Goal: Task Accomplishment & Management: Complete application form

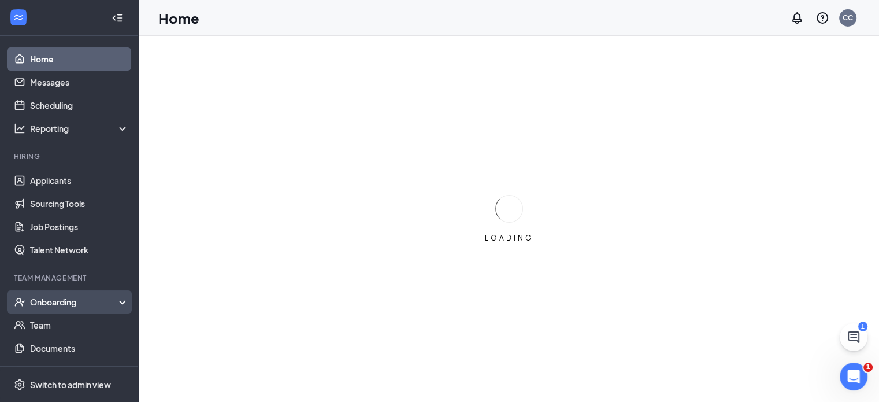
click at [70, 301] on div "Onboarding" at bounding box center [74, 302] width 89 height 12
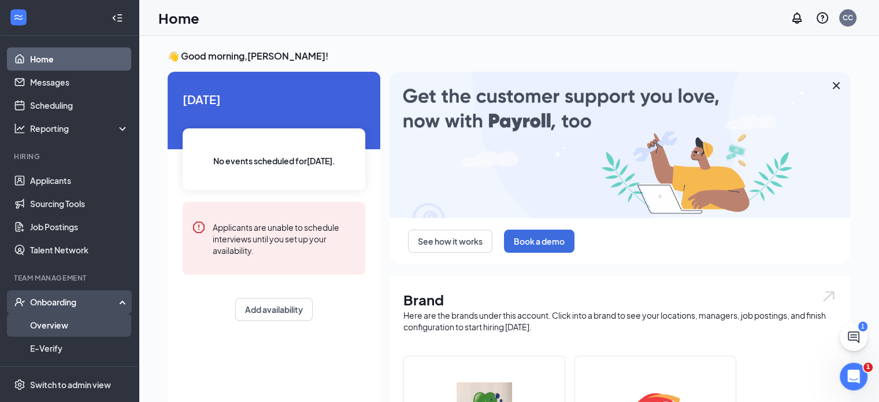
click at [64, 326] on link "Overview" at bounding box center [79, 324] width 99 height 23
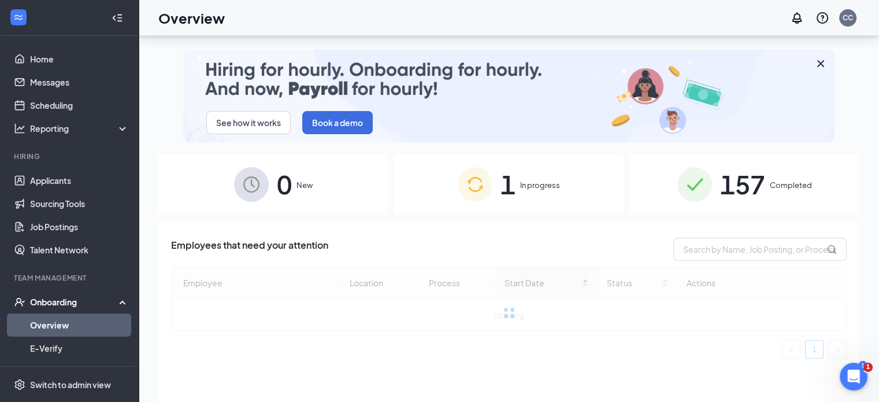
scroll to position [52, 0]
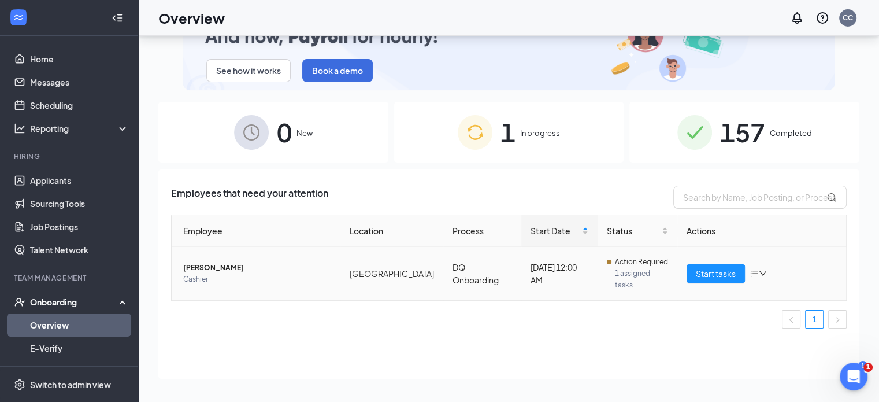
click at [217, 263] on span "[PERSON_NAME]" at bounding box center [257, 268] width 148 height 12
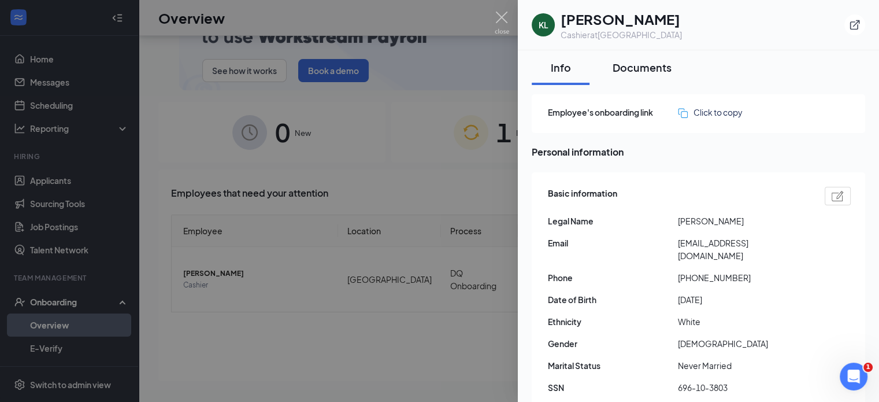
click at [632, 66] on div "Documents" at bounding box center [642, 67] width 59 height 14
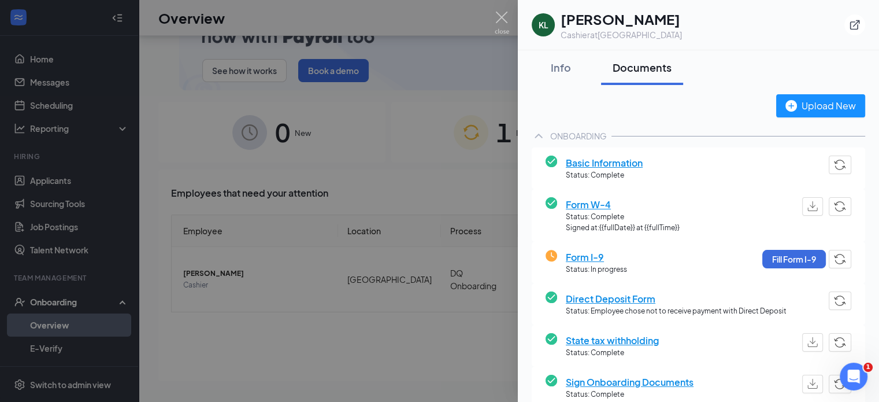
click at [580, 258] on span "Form I-9" at bounding box center [596, 257] width 61 height 14
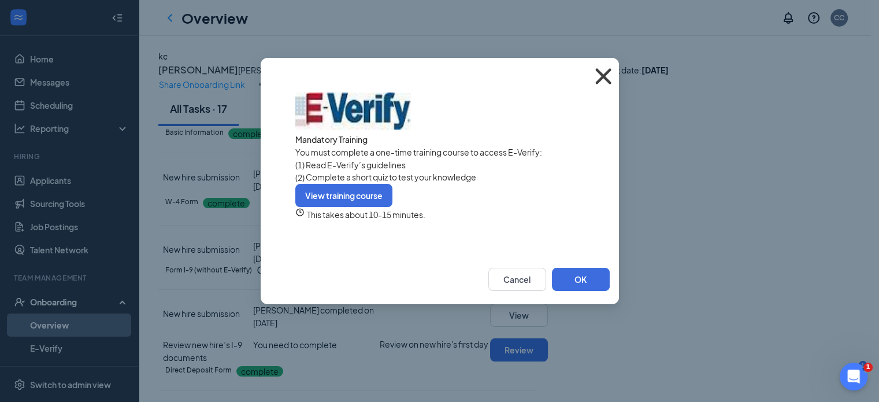
click at [601, 74] on icon "Cross" at bounding box center [603, 76] width 16 height 16
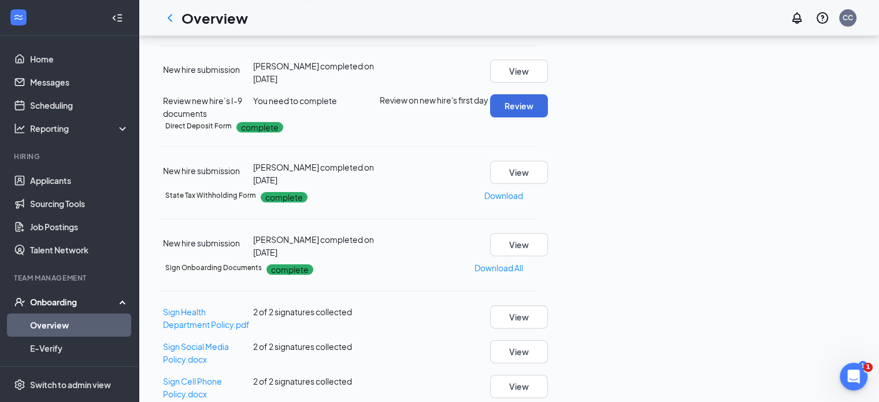
scroll to position [244, 0]
click at [337, 105] on span "You need to complete" at bounding box center [295, 100] width 84 height 10
click at [548, 117] on button "Review" at bounding box center [519, 105] width 58 height 23
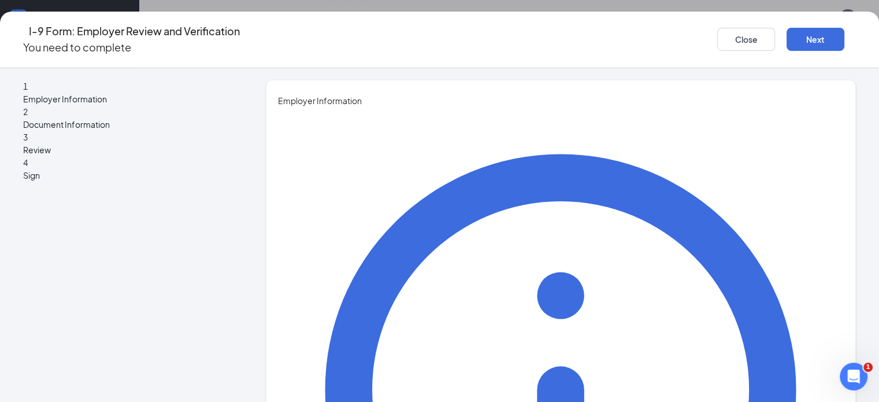
type input "[PERSON_NAME]"
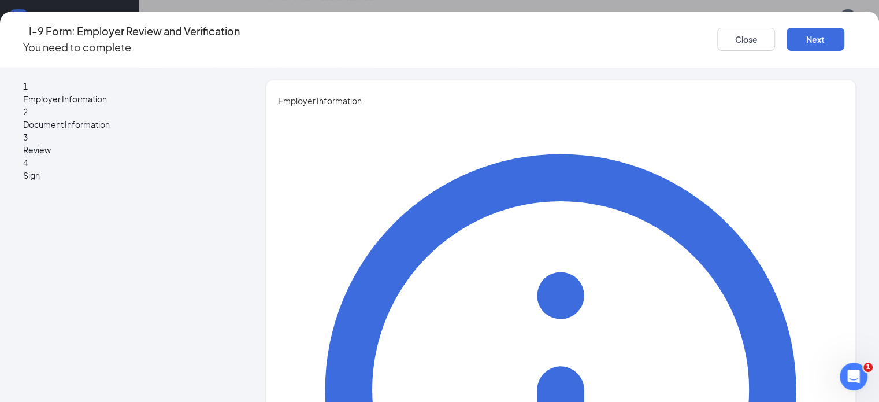
type input "Dm"
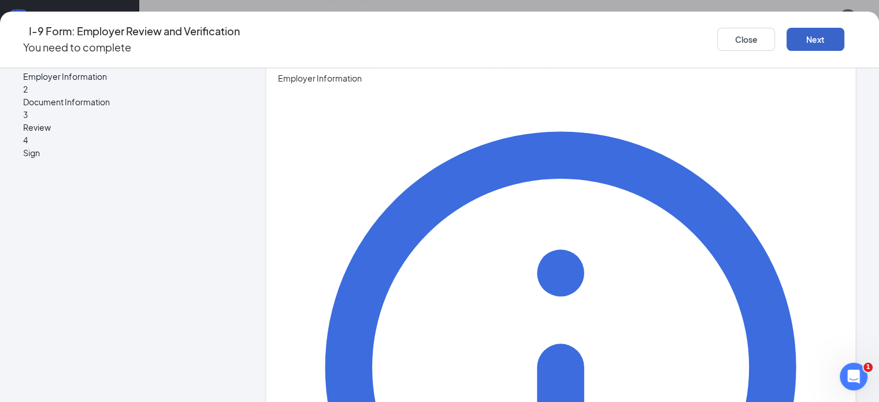
click at [795, 35] on button "Next" at bounding box center [816, 39] width 58 height 23
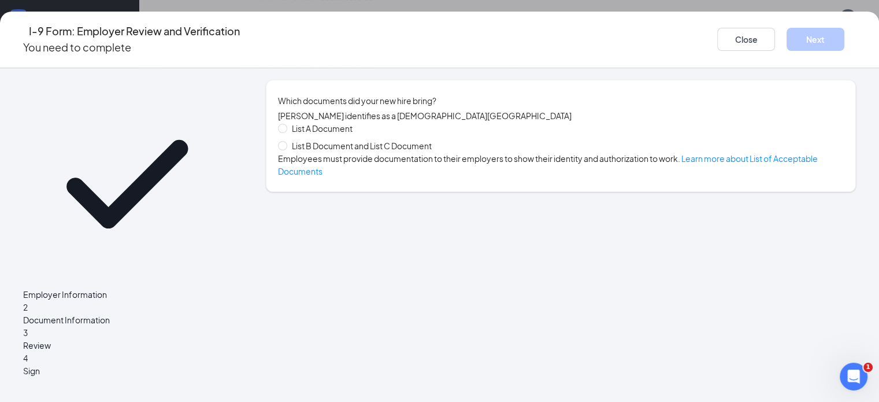
scroll to position [0, 0]
click at [287, 150] on span at bounding box center [282, 145] width 9 height 9
click at [286, 149] on input "List B Document and List C Document" at bounding box center [282, 145] width 8 height 8
radio input "true"
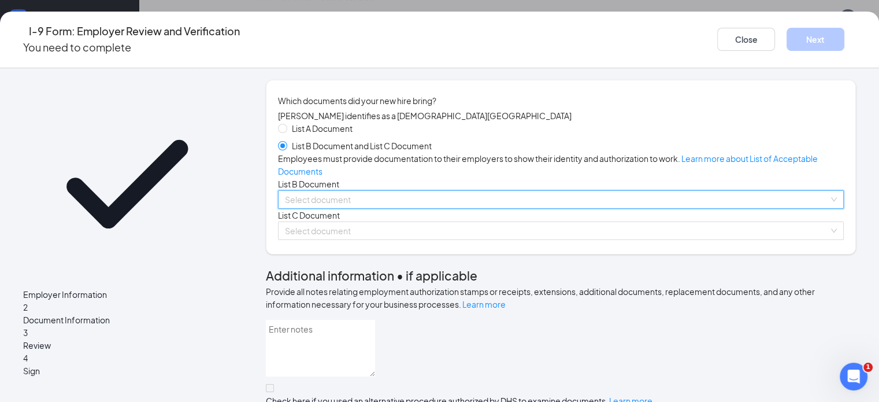
click at [406, 209] on div "Select document List B Documents Driver’s License issued by U.S State or outlyi…" at bounding box center [561, 199] width 566 height 18
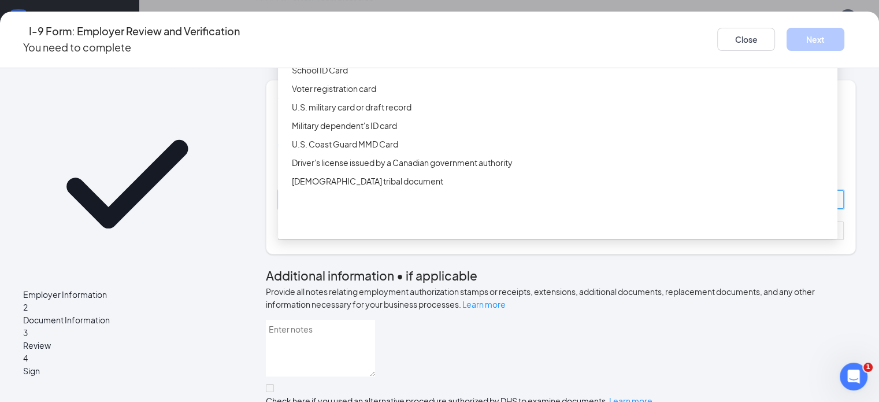
click at [334, 39] on div "Driver’s License issued by U.S State or outlying US possession" at bounding box center [561, 33] width 539 height 13
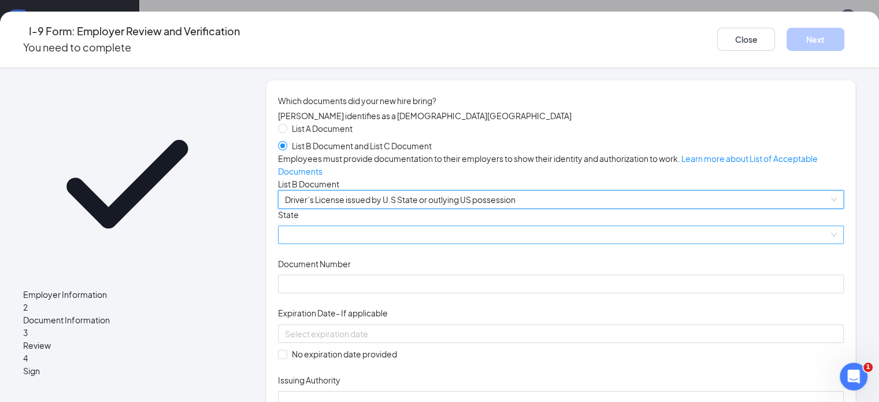
click at [319, 243] on span at bounding box center [561, 234] width 552 height 17
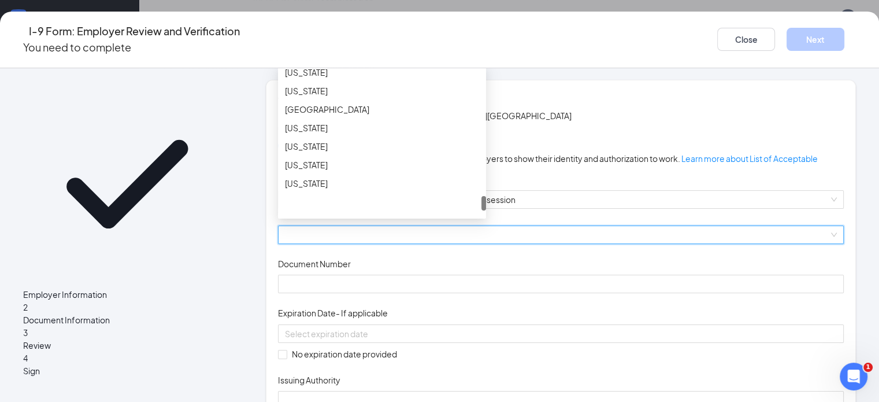
scroll to position [1274, 0]
click at [313, 97] on div "[US_STATE]" at bounding box center [382, 90] width 194 height 13
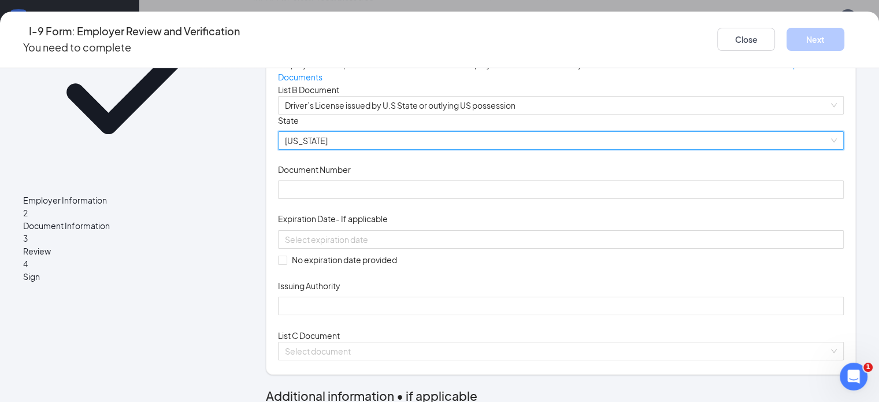
scroll to position [102, 0]
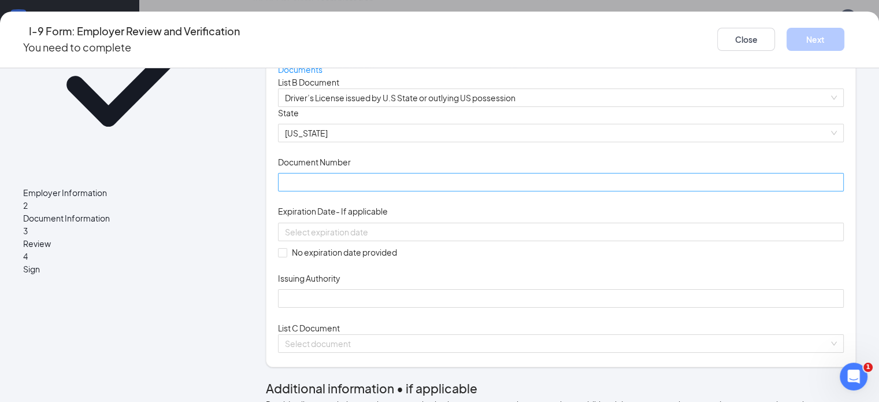
click at [313, 191] on input "Document Number" at bounding box center [561, 182] width 566 height 18
click at [334, 191] on input "Document Number" at bounding box center [561, 182] width 566 height 18
type input "T65149094"
click at [535, 308] on div "Document Title Driver’s License issued by U.S State or outlying US possession S…" at bounding box center [561, 207] width 566 height 201
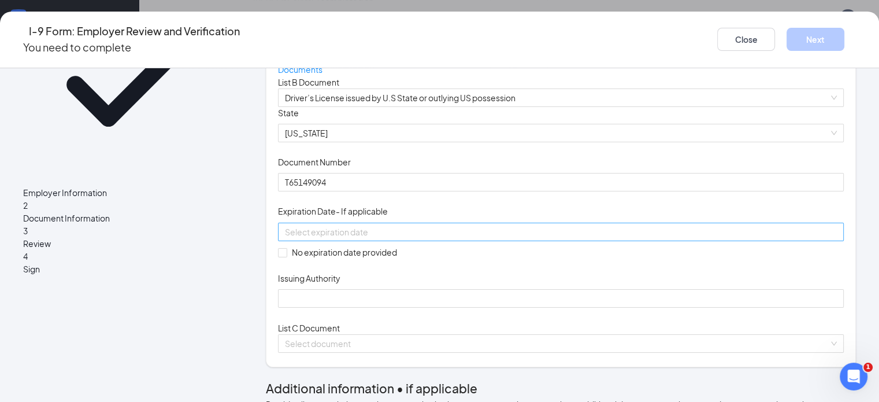
click at [473, 238] on div at bounding box center [561, 231] width 552 height 13
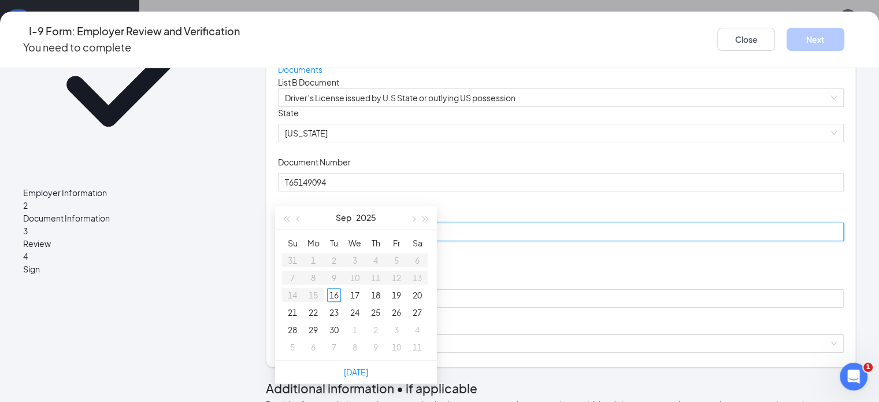
scroll to position [383, 0]
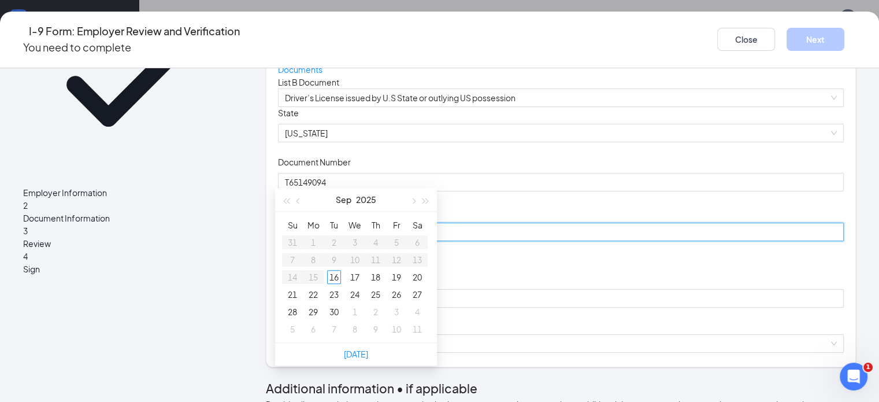
type input "[DATE]"
click at [414, 203] on button "button" at bounding box center [412, 199] width 13 height 23
click at [423, 201] on span "button" at bounding box center [426, 201] width 6 height 6
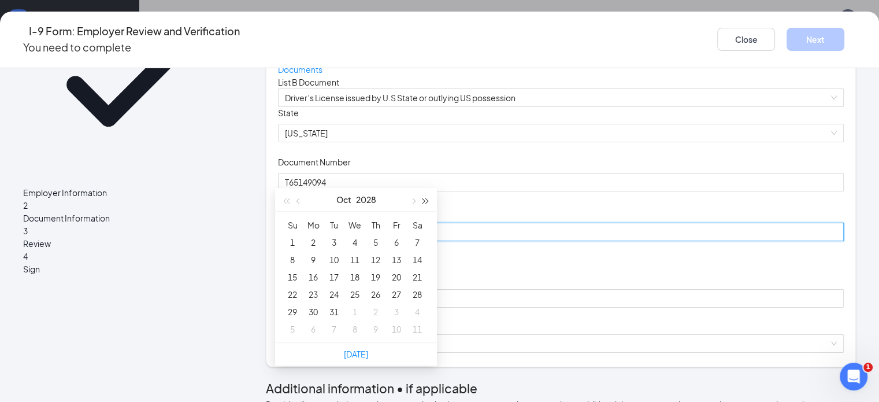
click at [423, 201] on span "button" at bounding box center [426, 201] width 6 height 6
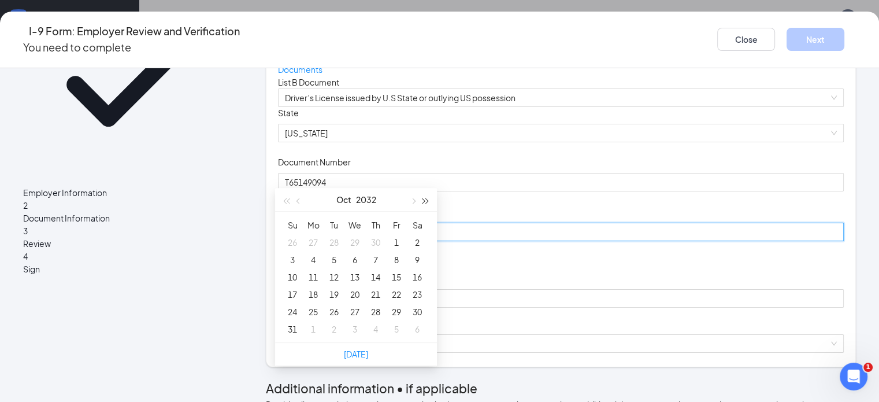
click at [423, 201] on span "button" at bounding box center [426, 201] width 6 height 6
click at [286, 198] on span "button" at bounding box center [286, 201] width 6 height 6
click at [283, 202] on button "button" at bounding box center [286, 199] width 13 height 23
type input "[DATE]"
click at [504, 307] on div "Document Title Driver’s License issued by U.S State or outlying US possession S…" at bounding box center [561, 207] width 566 height 201
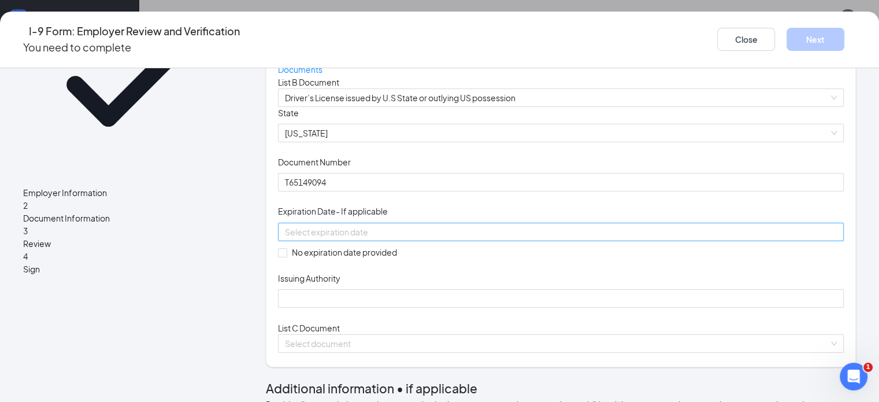
click at [471, 238] on div at bounding box center [561, 231] width 552 height 13
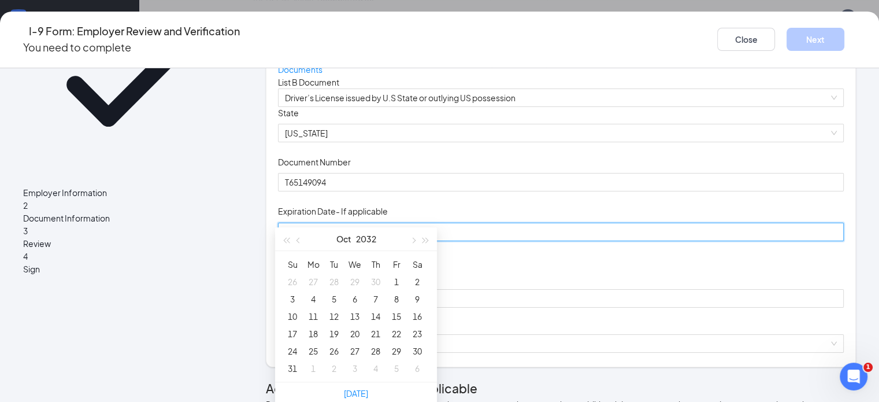
scroll to position [482, 0]
type input "[DATE]"
click at [294, 297] on div "3" at bounding box center [293, 299] width 14 height 14
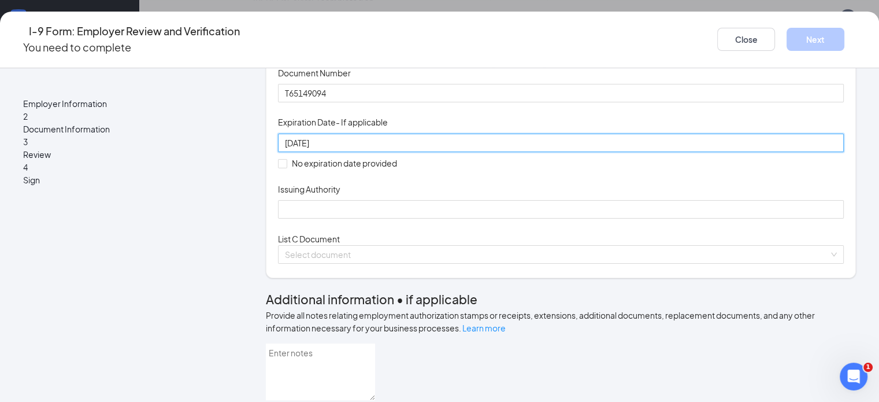
scroll to position [208, 0]
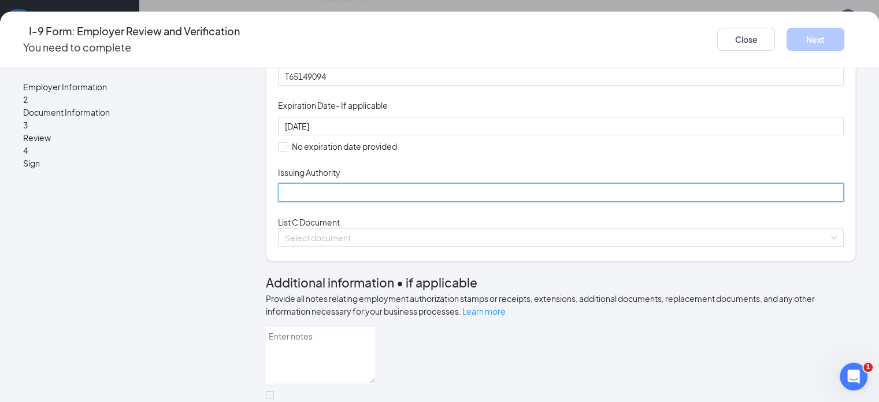
click at [398, 202] on input "Issuing Authority" at bounding box center [561, 192] width 566 height 18
type input "[US_STATE]"
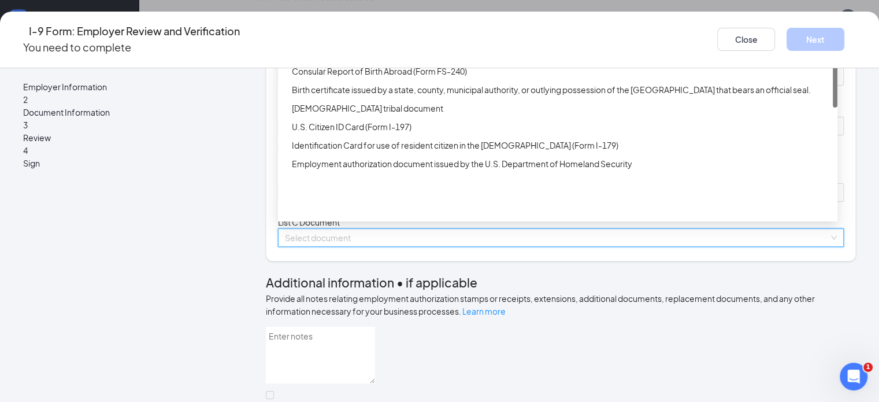
click at [502, 246] on input "search" at bounding box center [557, 237] width 544 height 17
click at [392, 22] on div "Unrestricted Social Security Card" at bounding box center [561, 15] width 539 height 13
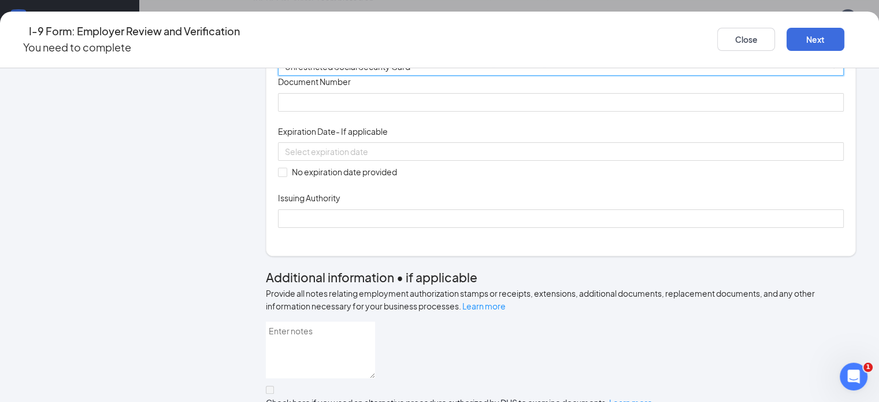
scroll to position [379, 0]
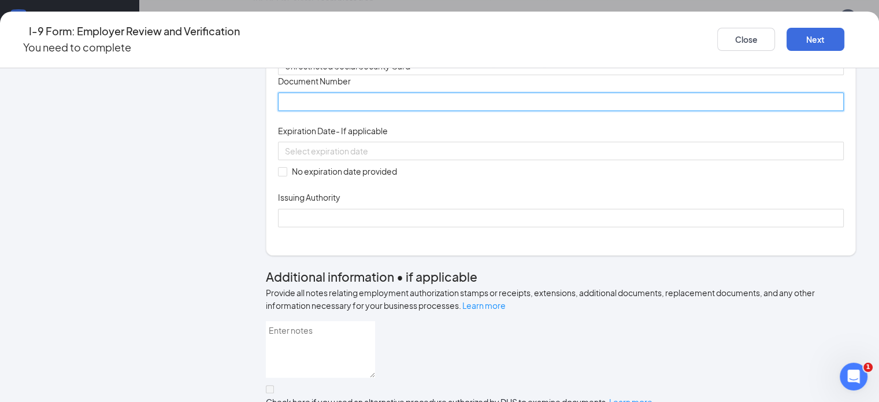
click at [364, 111] on input "Document Number" at bounding box center [561, 101] width 566 height 18
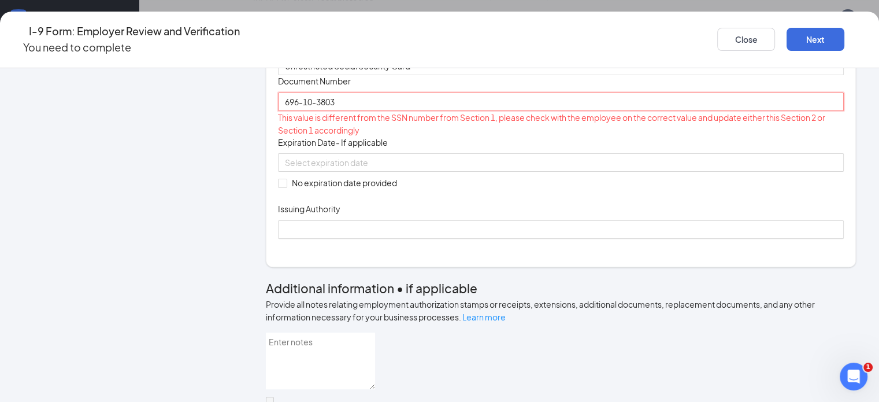
click at [315, 111] on input "696-10-3803" at bounding box center [561, 101] width 566 height 18
click at [303, 111] on input "696-103803" at bounding box center [561, 101] width 566 height 18
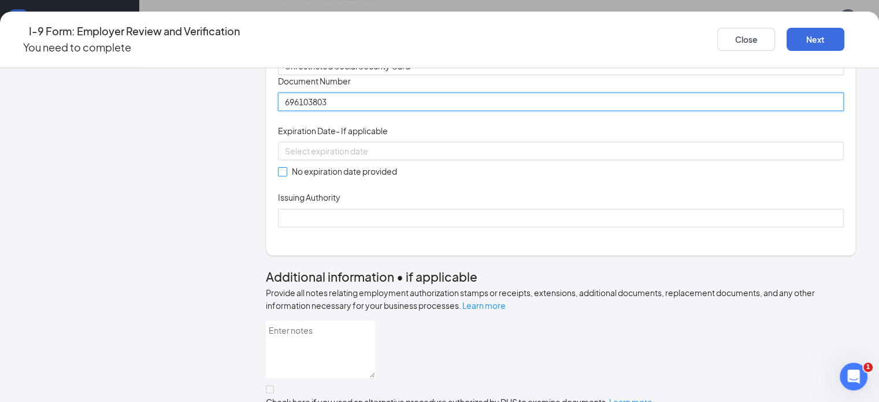
type input "696103803"
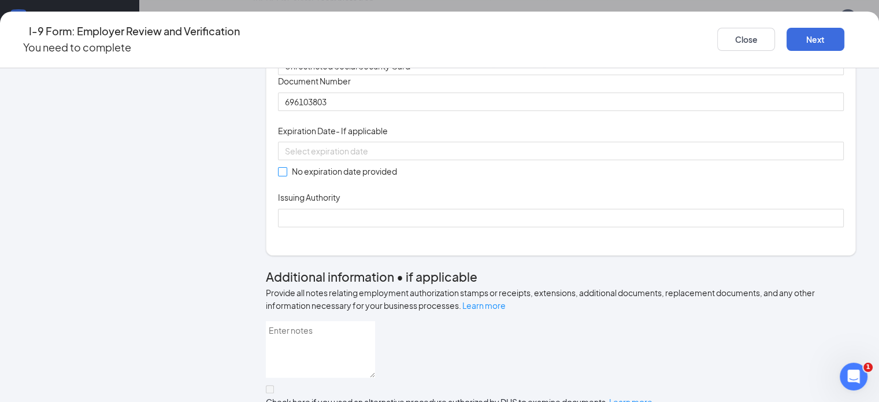
click at [279, 175] on input "No expiration date provided" at bounding box center [282, 171] width 8 height 8
checkbox input "true"
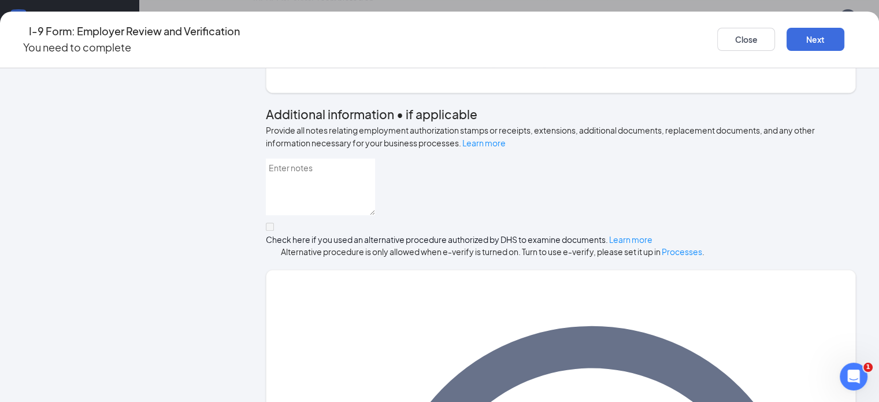
scroll to position [691, 0]
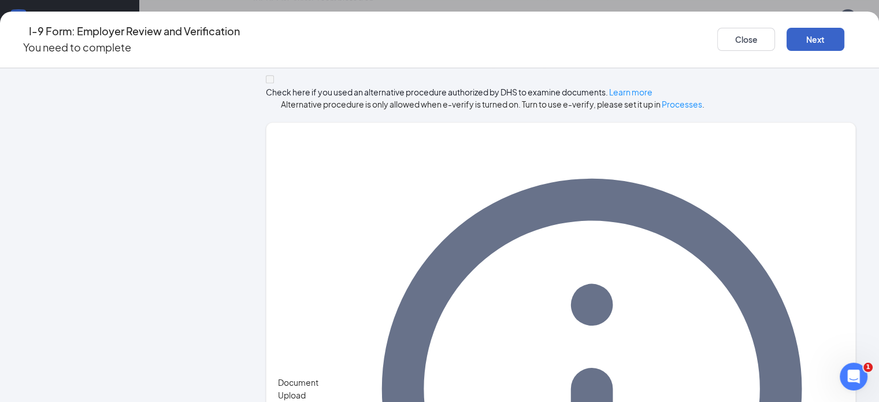
click at [787, 41] on button "Next" at bounding box center [816, 39] width 58 height 23
click at [787, 34] on button "Next" at bounding box center [816, 39] width 58 height 23
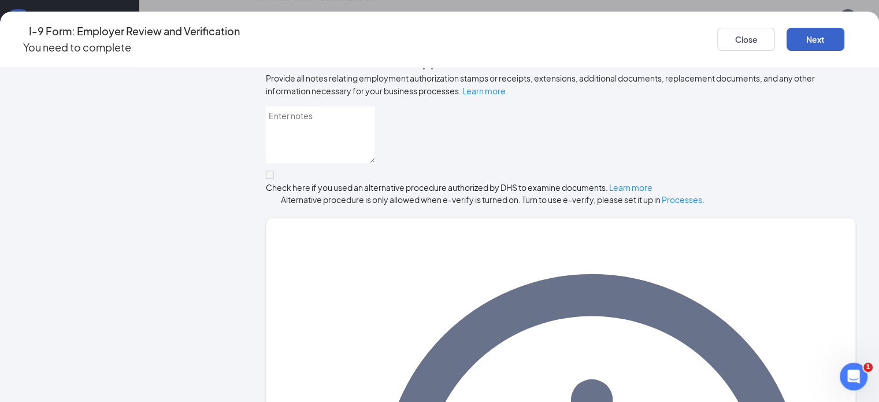
scroll to position [577, 0]
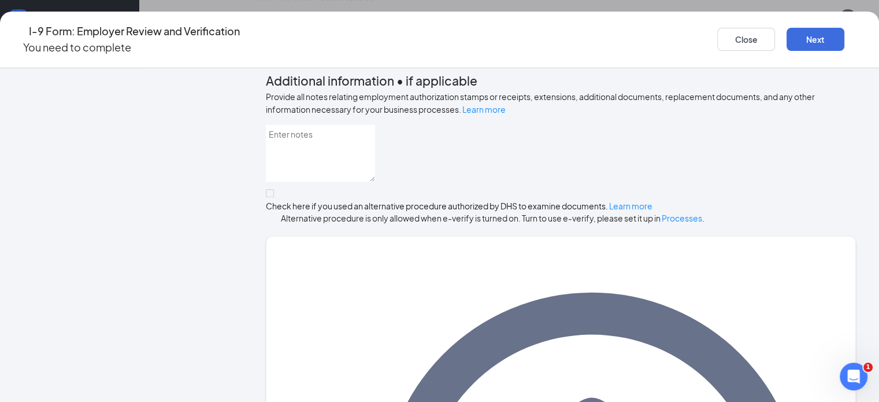
click at [398, 31] on input "Issuing Authority" at bounding box center [561, 22] width 566 height 18
type input "Social security Admin"
click at [805, 34] on button "Next" at bounding box center [816, 39] width 58 height 23
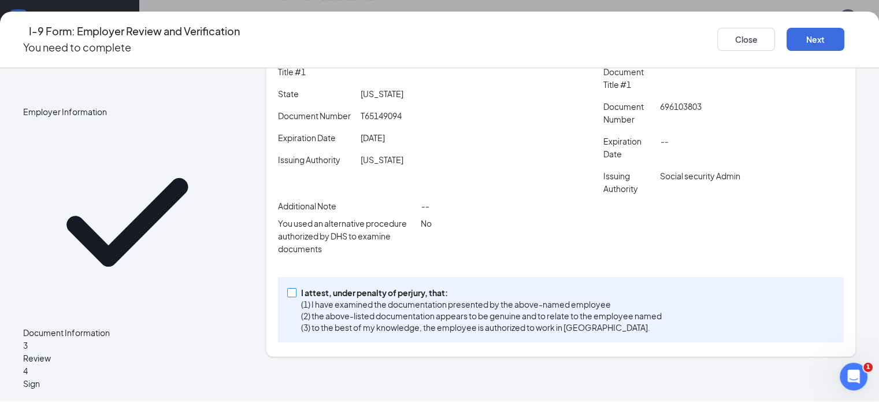
click at [294, 297] on span at bounding box center [291, 292] width 9 height 9
click at [294, 296] on input "I attest, under penalty of [PERSON_NAME], that: (1) I have examined the documen…" at bounding box center [291, 292] width 8 height 8
checkbox input "true"
click at [791, 35] on button "Next" at bounding box center [816, 39] width 58 height 23
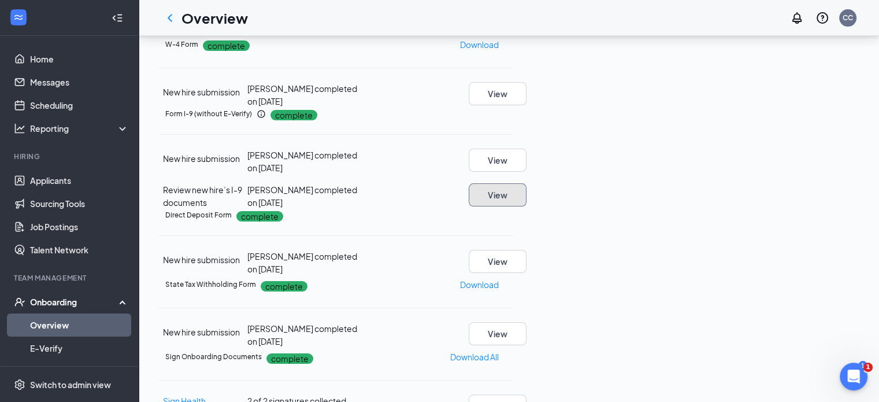
scroll to position [0, 0]
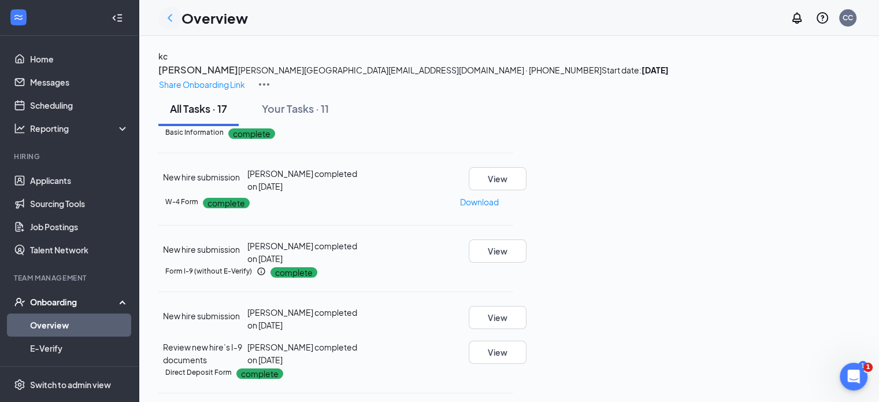
click at [169, 16] on icon "ChevronLeft" at bounding box center [170, 18] width 14 height 14
